Goal: Information Seeking & Learning: Learn about a topic

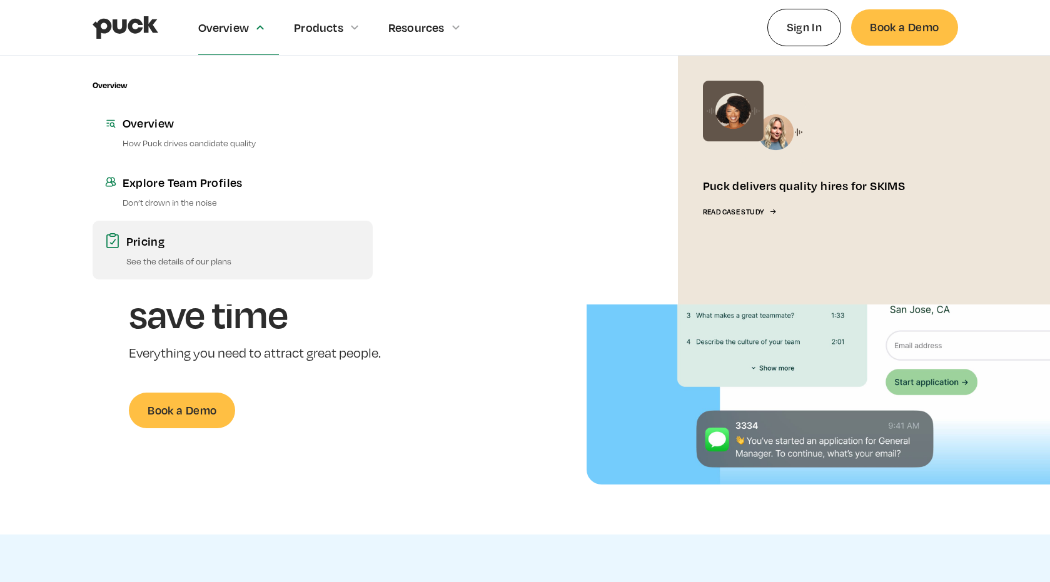
click at [183, 235] on div "Pricing" at bounding box center [243, 241] width 234 height 16
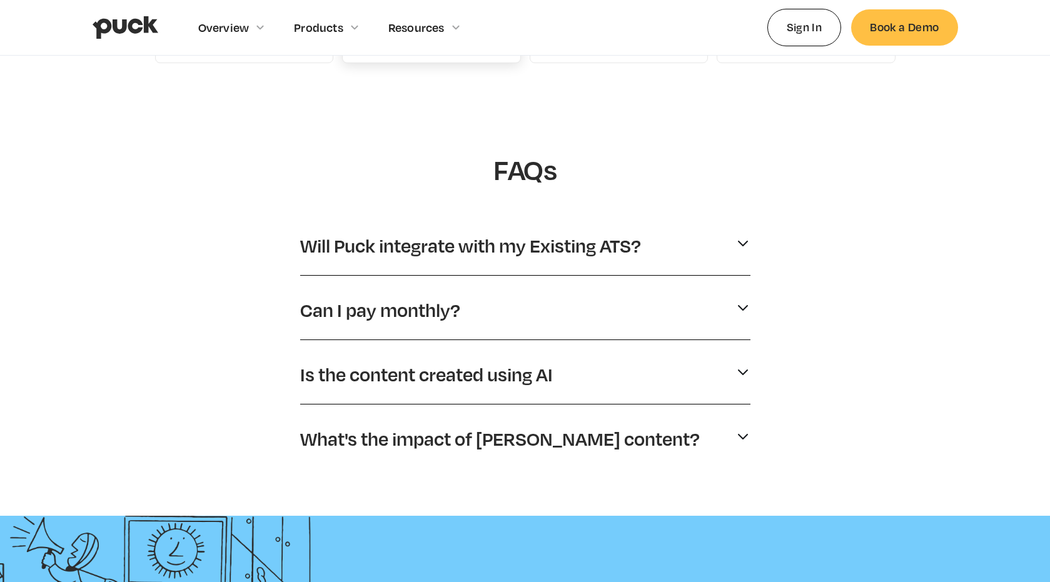
scroll to position [520, 0]
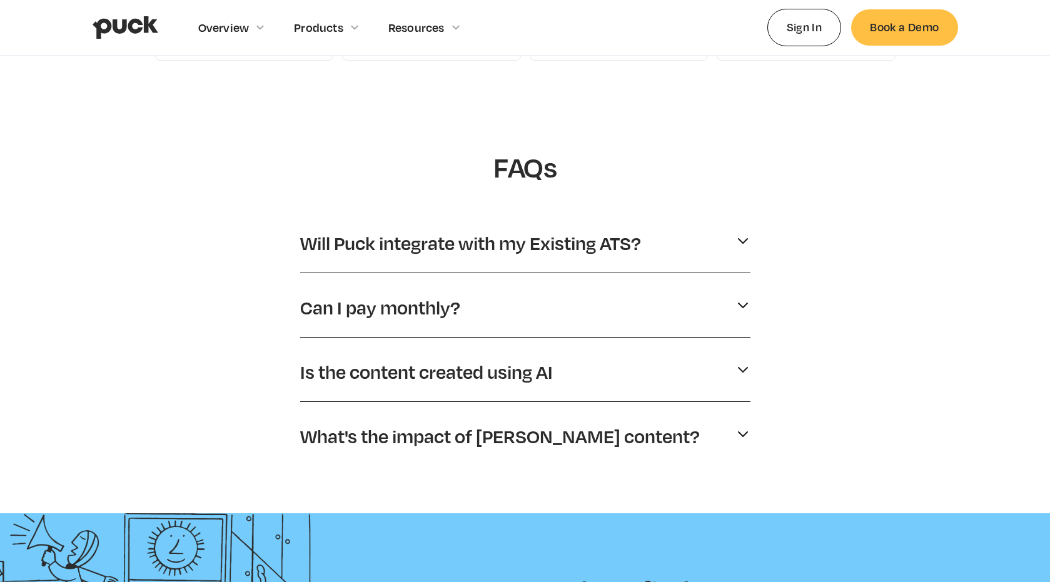
click at [458, 238] on p "Will Puck integrate with my Existing ATS?" at bounding box center [470, 243] width 341 height 24
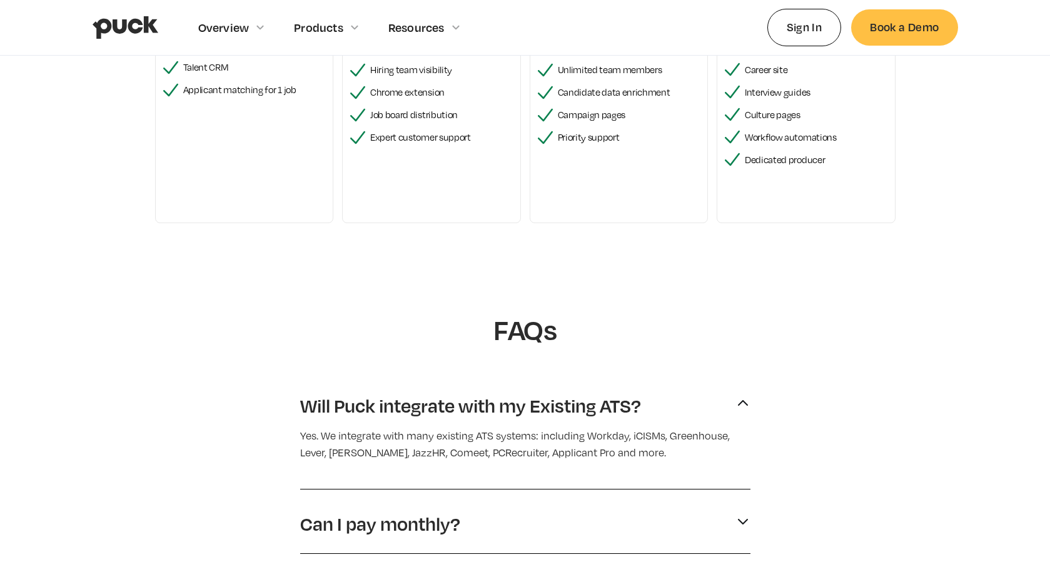
scroll to position [0, 0]
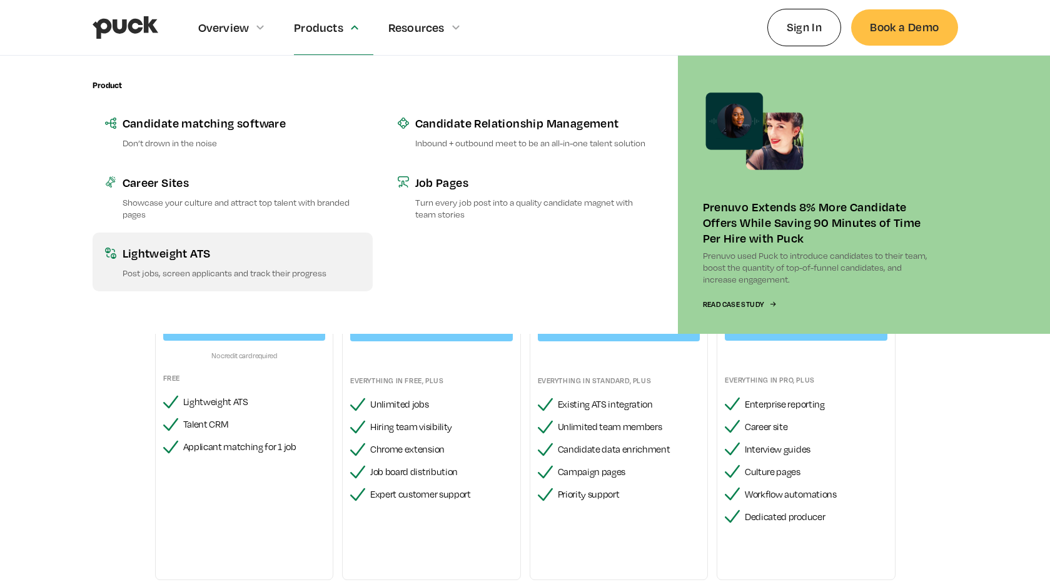
click at [231, 246] on div "Lightweight ATS" at bounding box center [242, 253] width 238 height 16
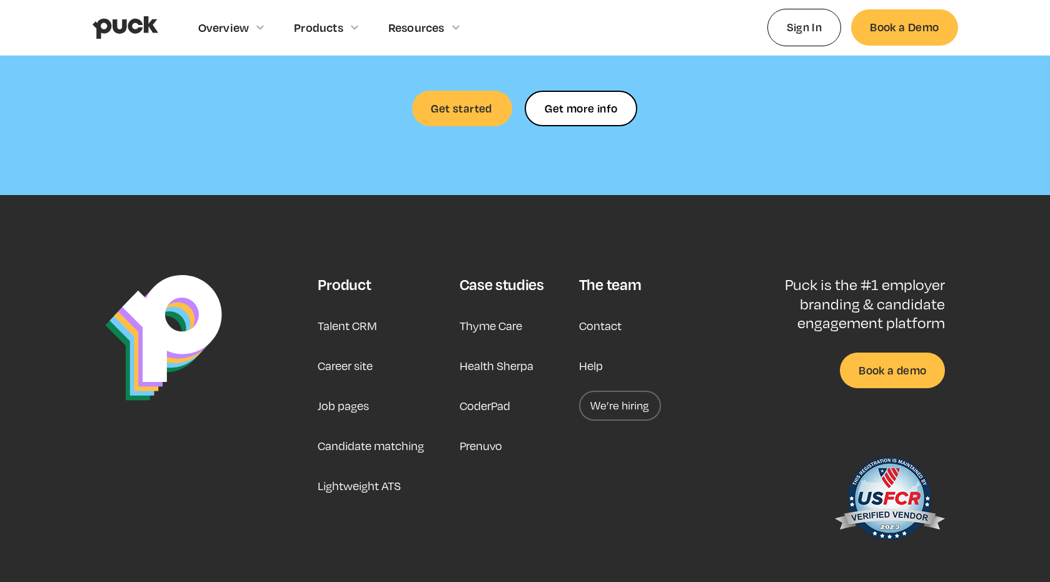
scroll to position [3028, 0]
